Goal: Task Accomplishment & Management: Complete application form

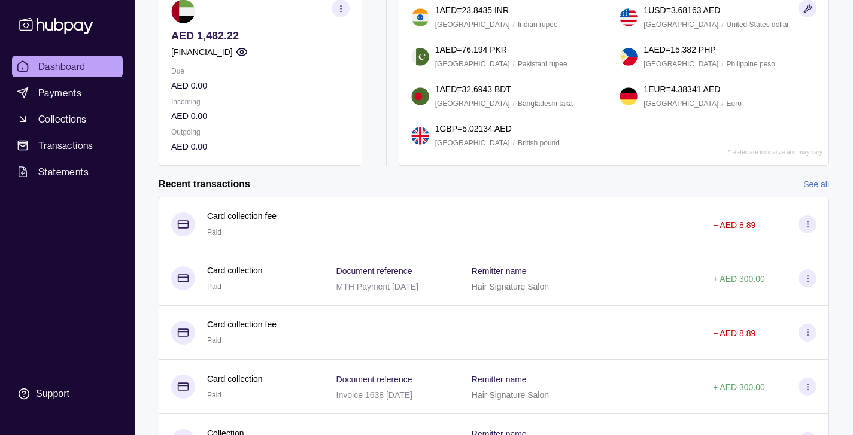
scroll to position [163, 0]
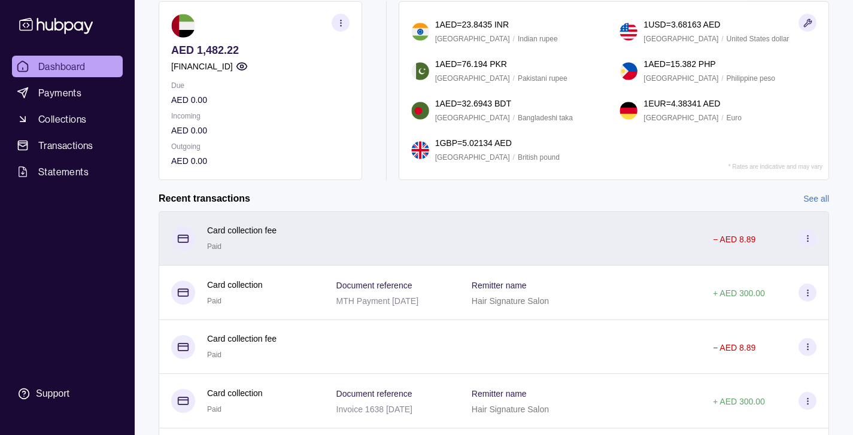
click at [807, 237] on icon at bounding box center [808, 238] width 9 height 9
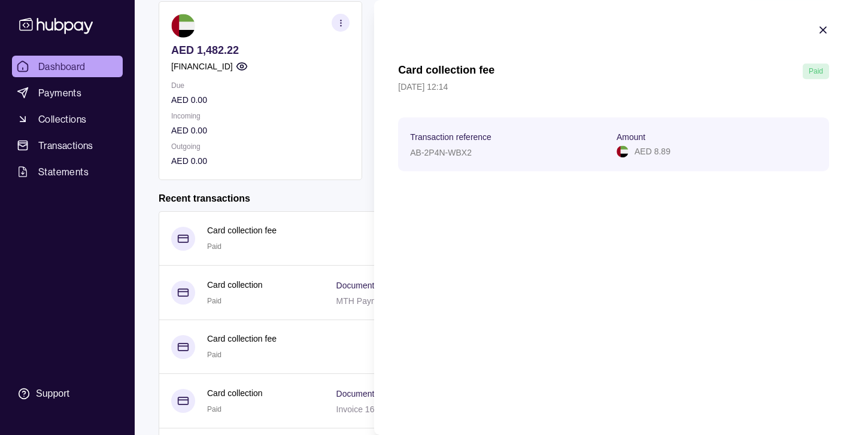
click at [824, 28] on icon "button" at bounding box center [823, 30] width 12 height 12
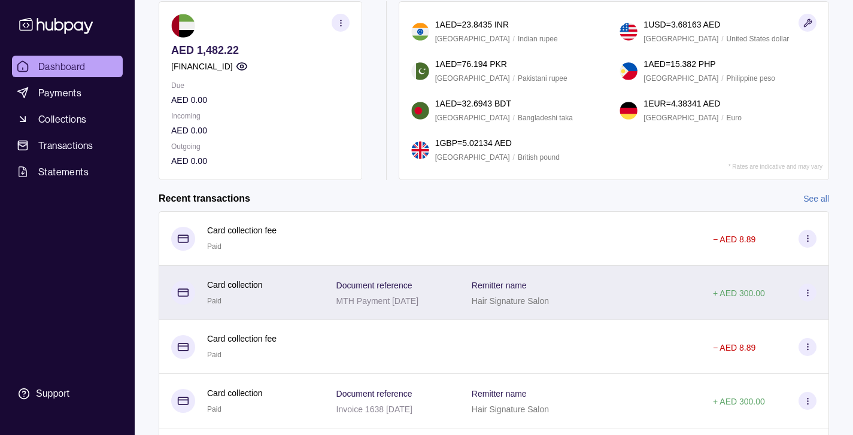
click at [808, 290] on circle at bounding box center [807, 290] width 1 height 1
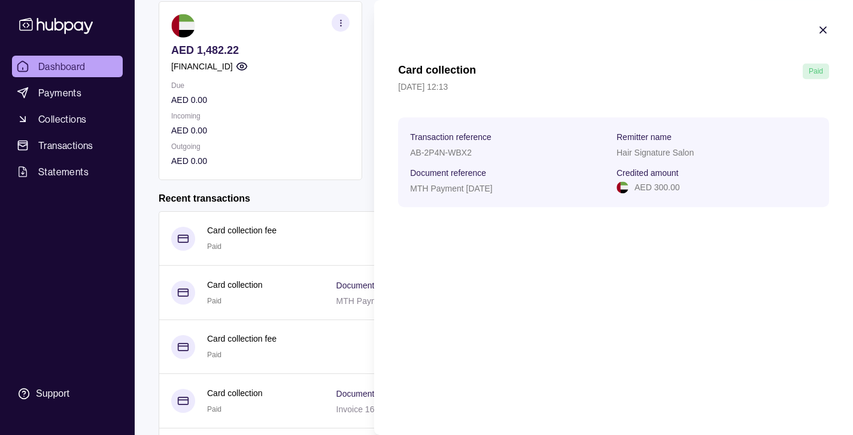
click at [823, 27] on icon "button" at bounding box center [823, 30] width 12 height 12
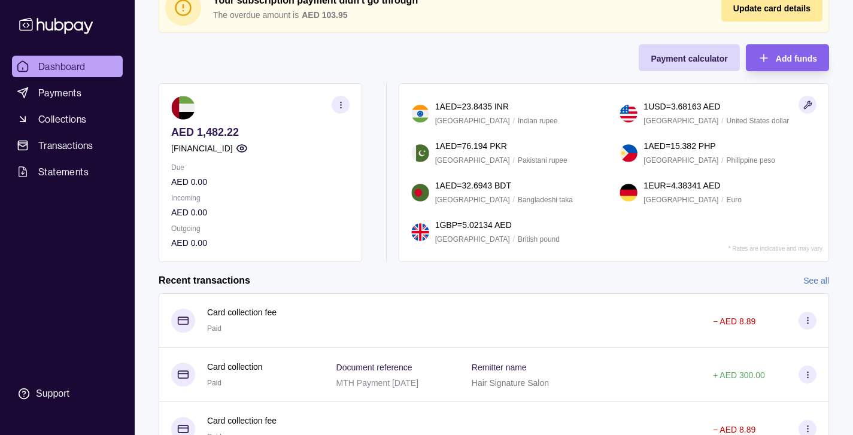
scroll to position [0, 0]
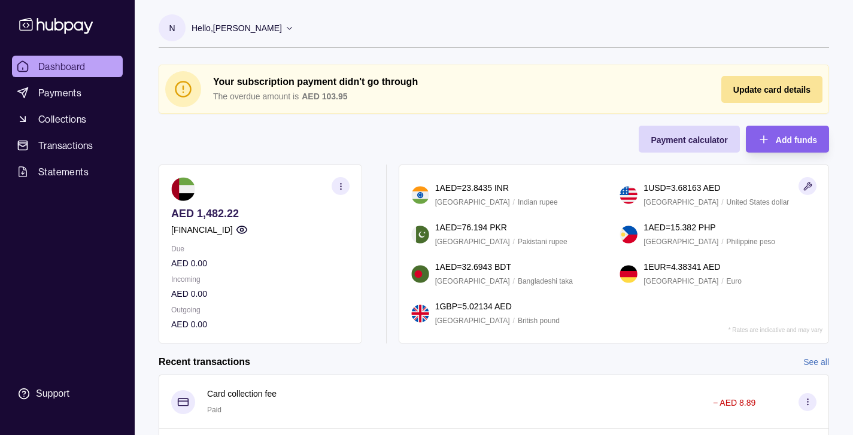
click at [767, 89] on span "Update card details" at bounding box center [772, 90] width 77 height 10
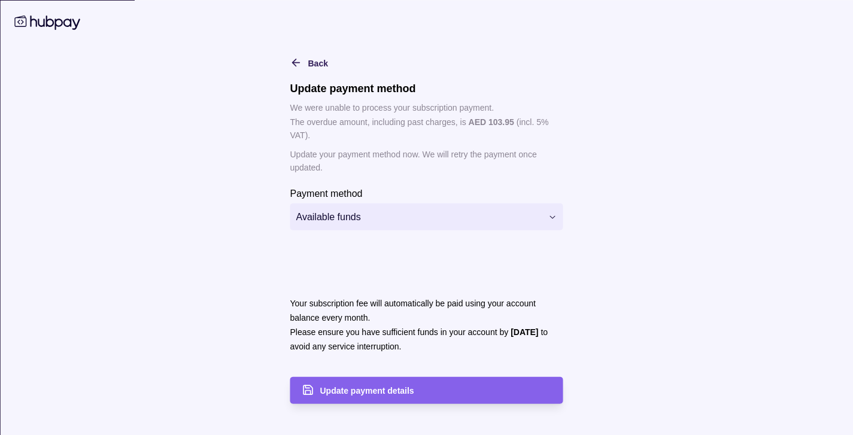
scroll to position [65, 0]
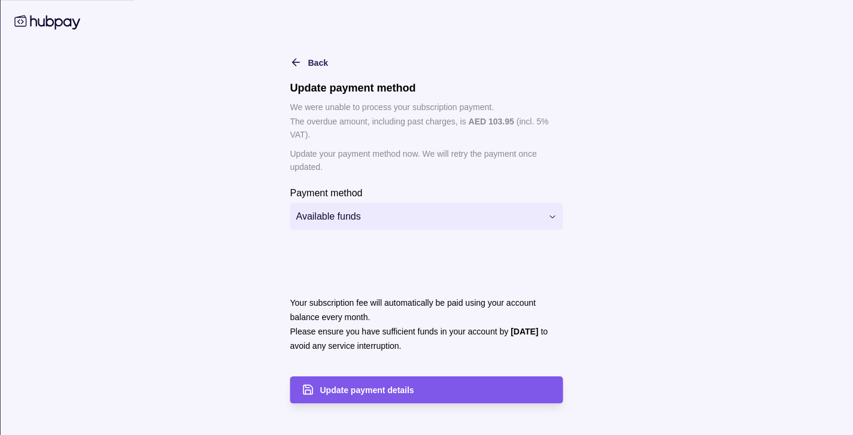
click at [367, 391] on span "Update payment details" at bounding box center [367, 391] width 94 height 10
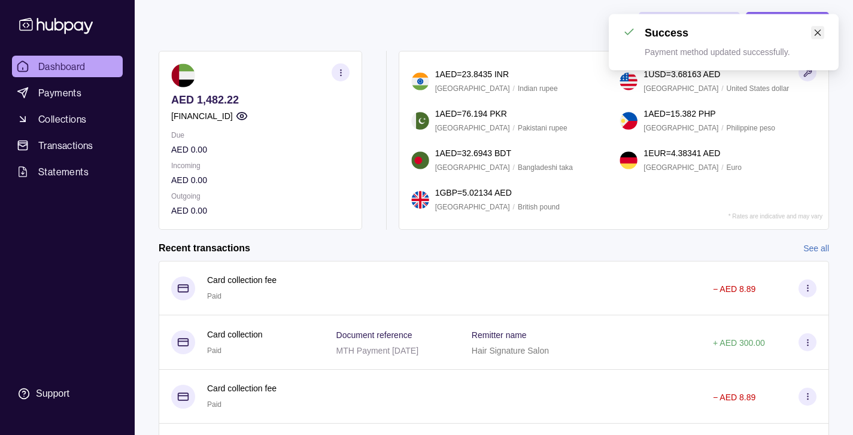
click at [816, 30] on icon "close" at bounding box center [818, 33] width 8 height 8
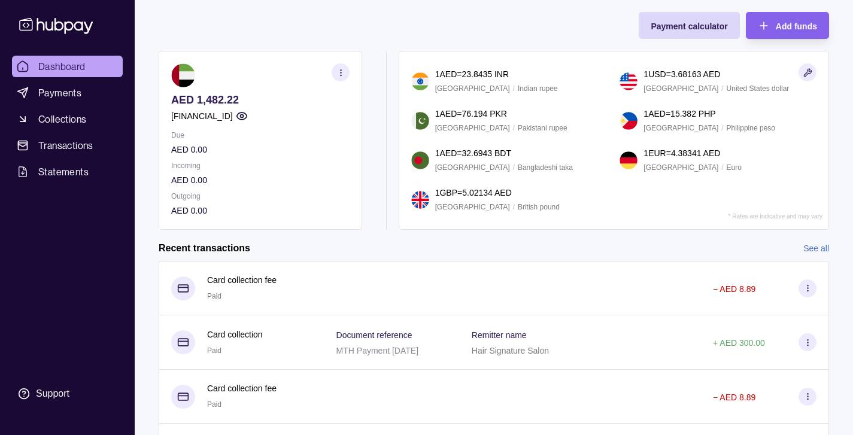
scroll to position [0, 0]
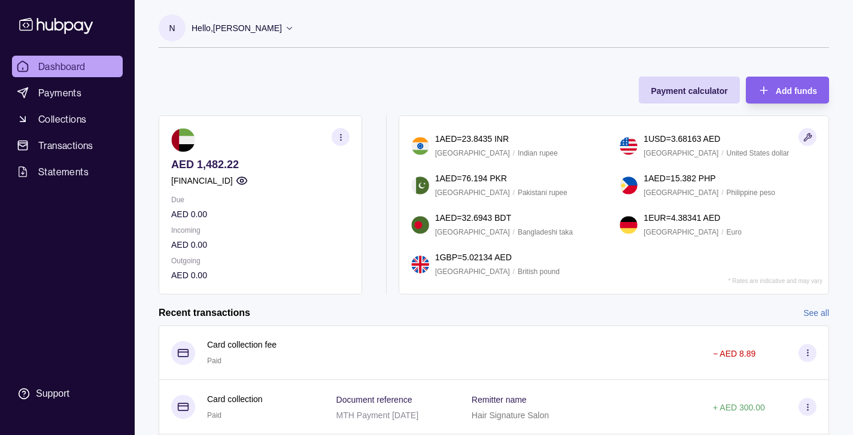
click at [175, 27] on p "N" at bounding box center [172, 28] width 6 height 13
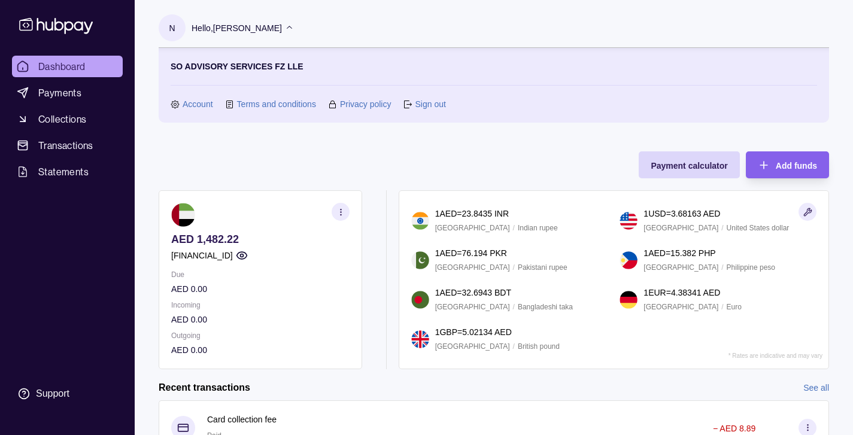
click at [434, 104] on link "Sign out" at bounding box center [430, 104] width 31 height 13
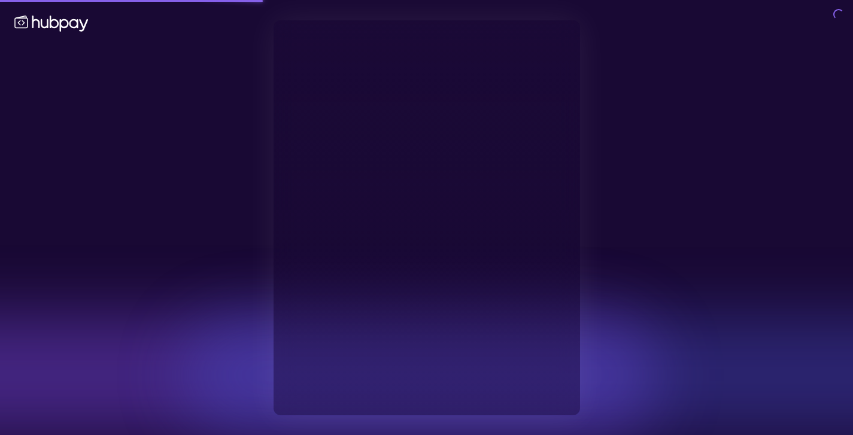
type input "**********"
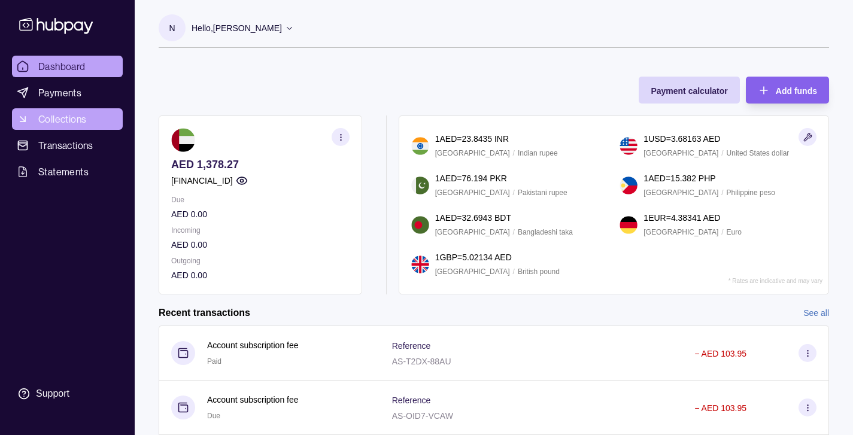
click at [69, 120] on span "Collections" at bounding box center [62, 119] width 48 height 14
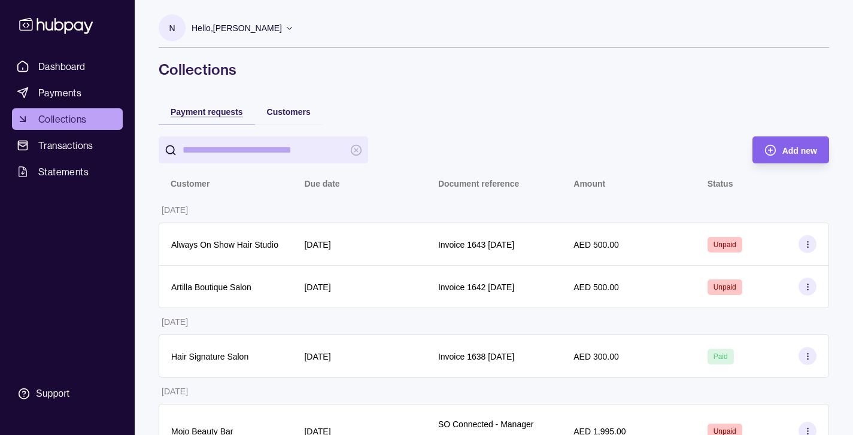
click at [227, 113] on span "Payment requests" at bounding box center [207, 112] width 72 height 10
click at [221, 111] on span "Payment requests" at bounding box center [207, 112] width 72 height 10
click at [290, 111] on span "Customers" at bounding box center [289, 112] width 44 height 10
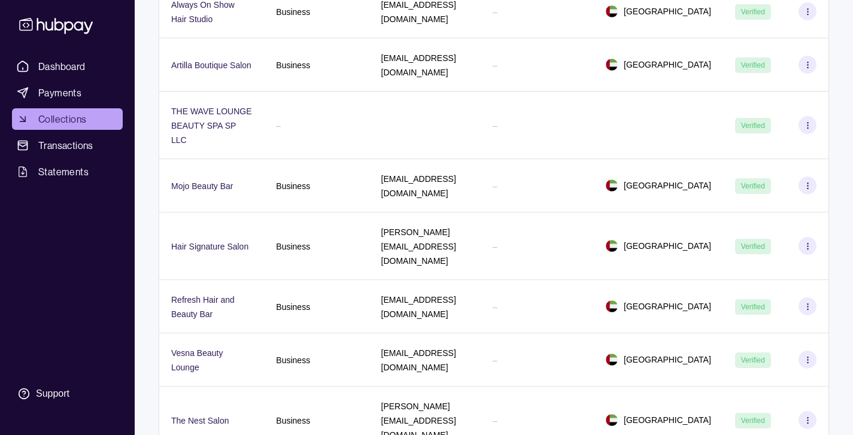
scroll to position [331, 0]
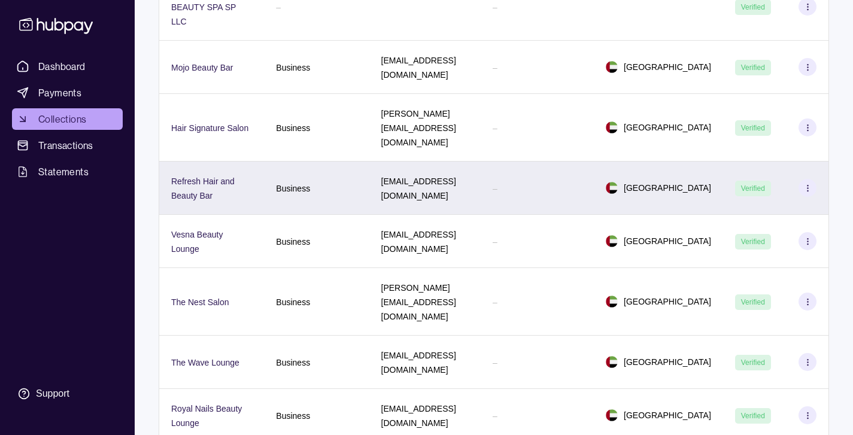
click at [810, 184] on icon at bounding box center [808, 188] width 9 height 9
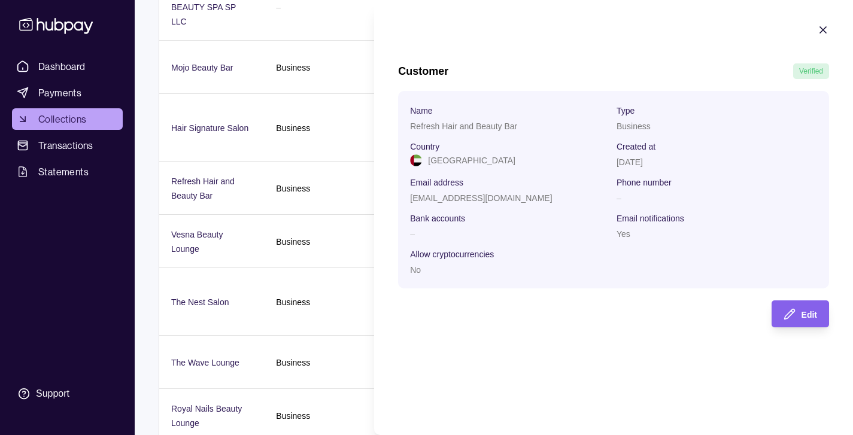
click at [824, 30] on icon "button" at bounding box center [823, 30] width 6 height 6
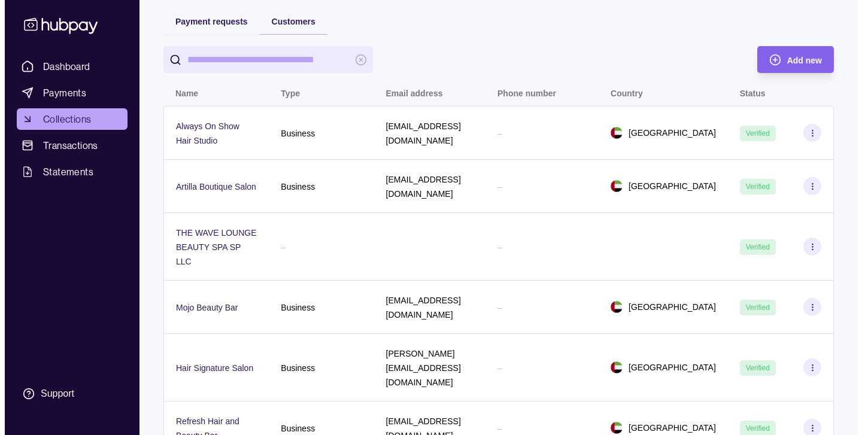
scroll to position [0, 0]
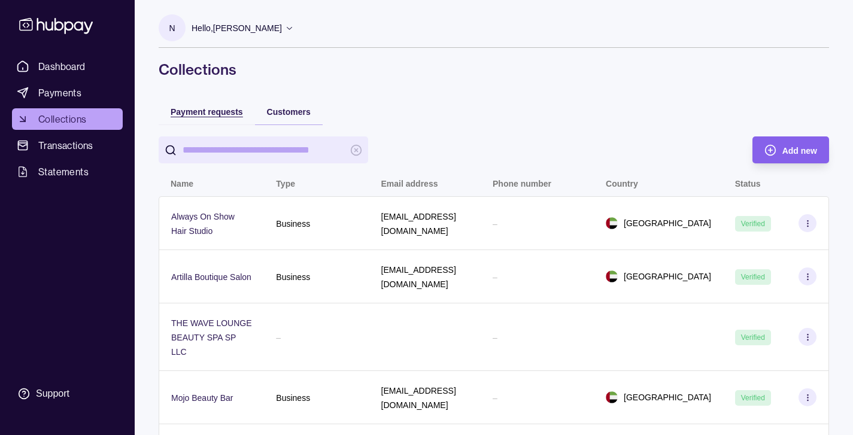
click at [219, 111] on span "Payment requests" at bounding box center [207, 112] width 72 height 10
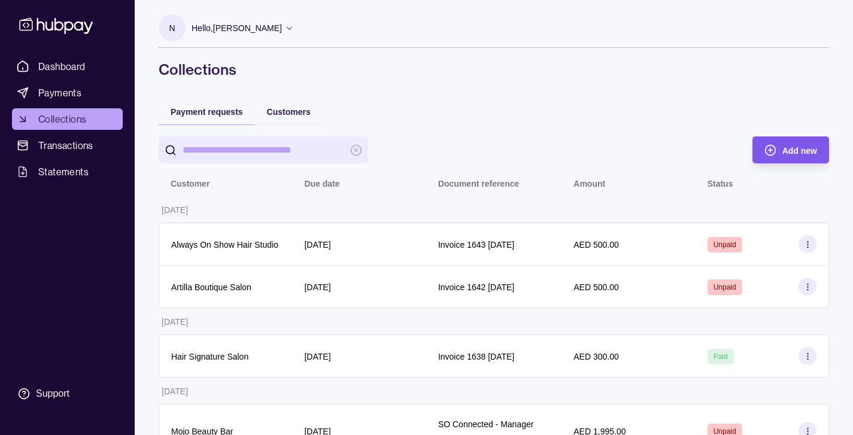
click at [789, 149] on span "Add new" at bounding box center [800, 151] width 35 height 10
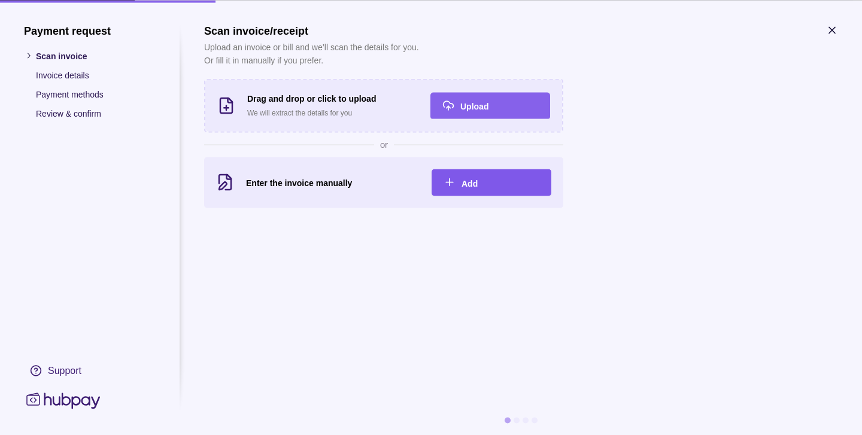
click at [464, 181] on span "Add" at bounding box center [470, 183] width 16 height 10
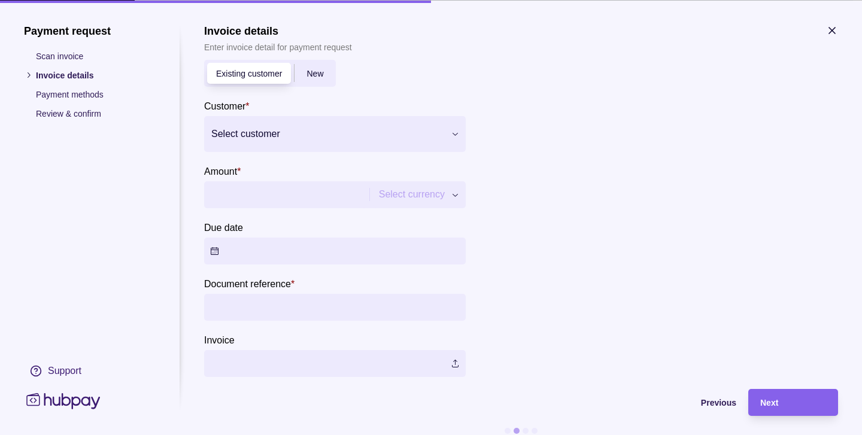
click at [455, 134] on icon at bounding box center [455, 133] width 9 height 9
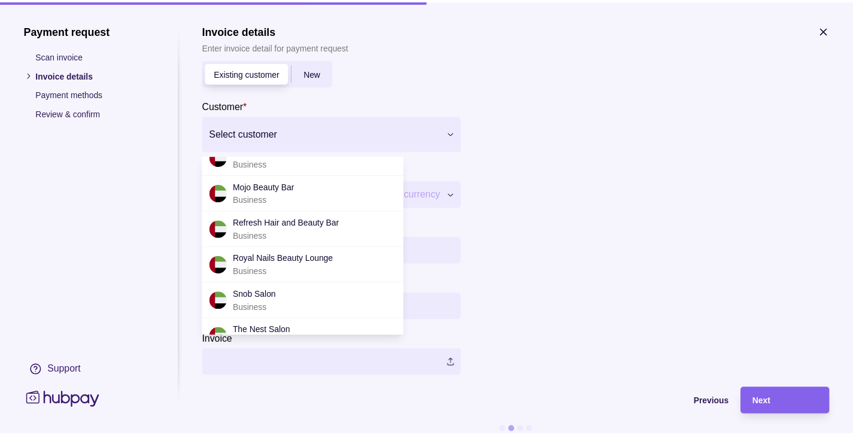
scroll to position [110, 0]
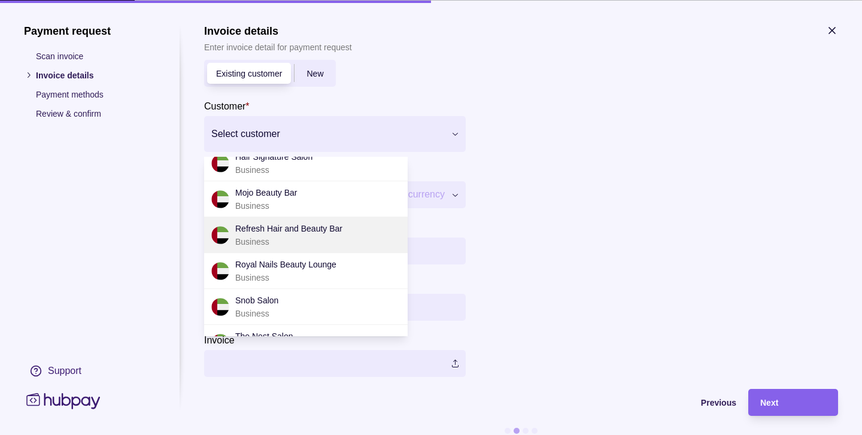
click at [305, 230] on p "Refresh Hair and Beauty Bar" at bounding box center [288, 228] width 107 height 13
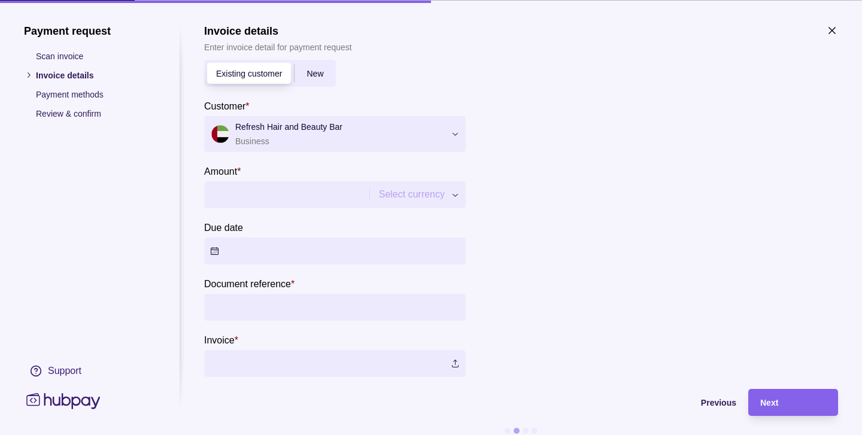
click at [237, 197] on input "Amount *" at bounding box center [285, 194] width 150 height 27
type input "******"
click at [216, 250] on button "Due date" at bounding box center [335, 250] width 262 height 27
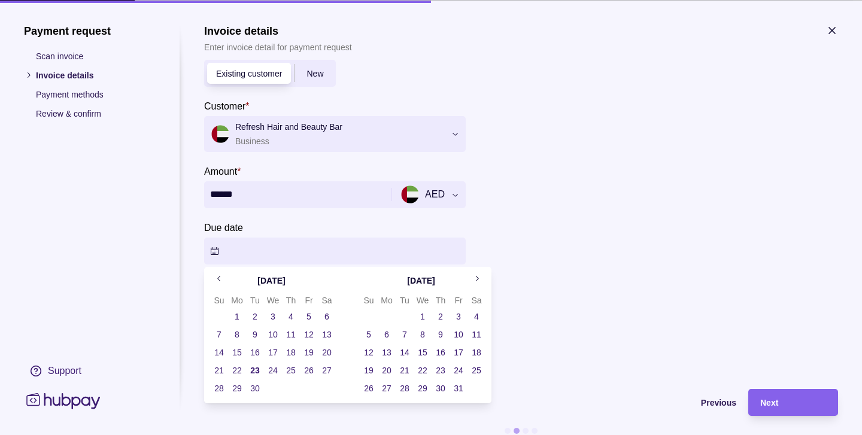
click at [253, 369] on button "23" at bounding box center [255, 370] width 17 height 17
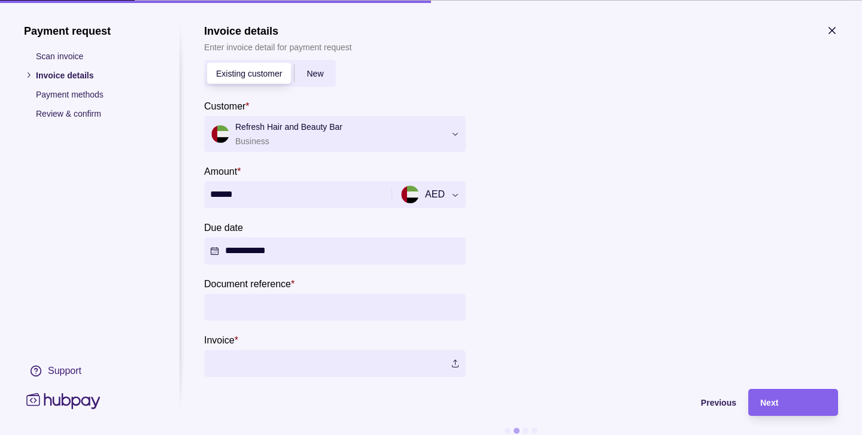
click at [570, 189] on div at bounding box center [657, 212] width 359 height 329
click at [252, 311] on input "Document reference *" at bounding box center [335, 306] width 250 height 27
type input "****"
click at [245, 366] on label at bounding box center [335, 363] width 262 height 27
click at [777, 401] on span "Next" at bounding box center [770, 403] width 18 height 10
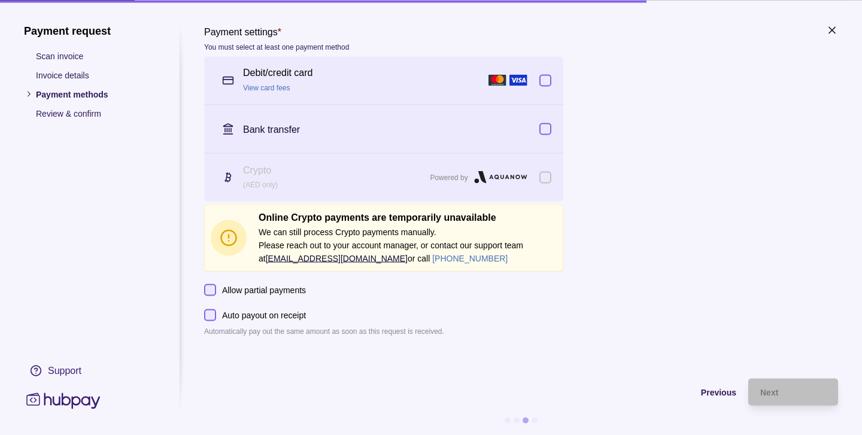
click at [546, 80] on button "button" at bounding box center [546, 80] width 12 height 12
click at [546, 128] on button "button" at bounding box center [546, 129] width 12 height 12
click at [777, 393] on span "Next" at bounding box center [770, 393] width 18 height 10
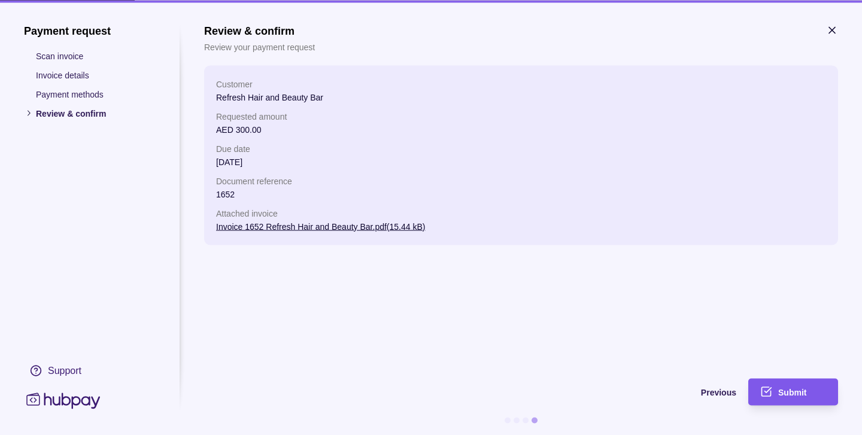
click at [791, 392] on span "Submit" at bounding box center [793, 393] width 28 height 10
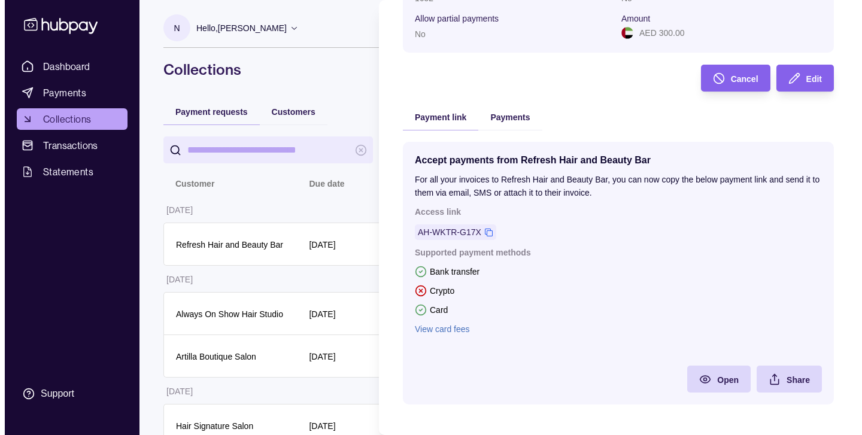
scroll to position [169, 0]
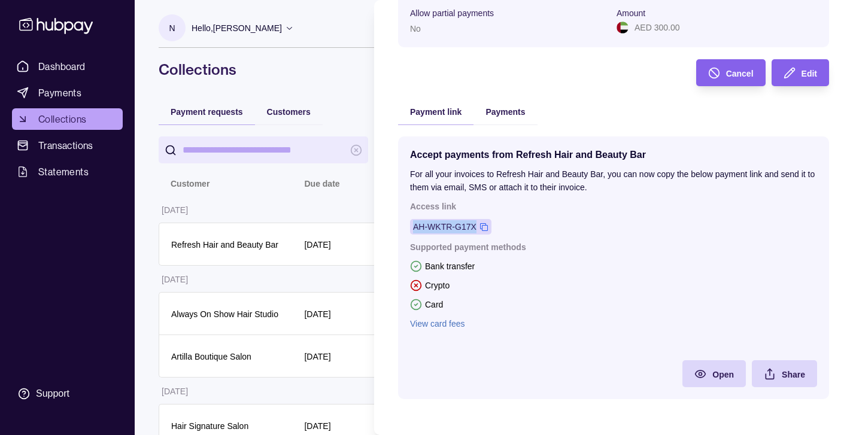
drag, startPoint x: 494, startPoint y: 226, endPoint x: 483, endPoint y: 225, distance: 10.8
click at [483, 225] on div "Access link AH-WKTR-G17X" at bounding box center [613, 217] width 407 height 35
copy div "AH-WKTR-G17X"
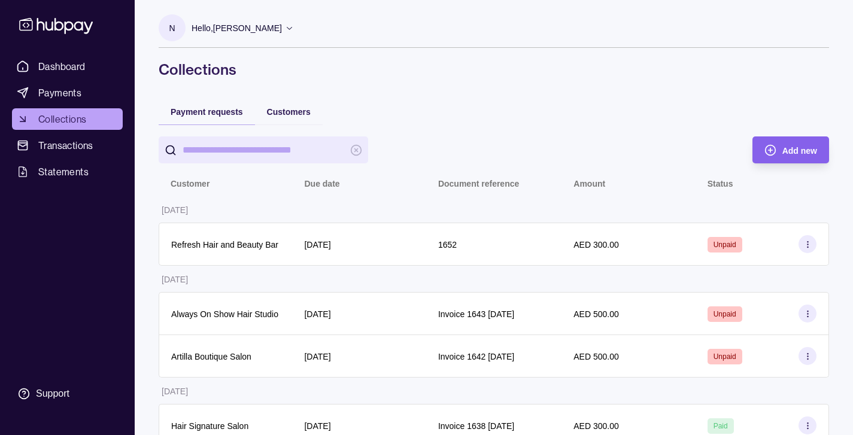
click at [173, 25] on p "N" at bounding box center [172, 28] width 6 height 13
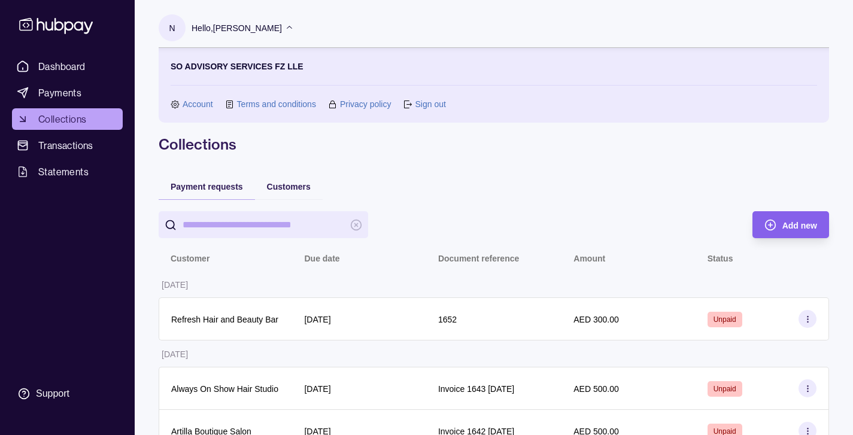
click at [429, 104] on link "Sign out" at bounding box center [430, 104] width 31 height 13
